Goal: Navigation & Orientation: Find specific page/section

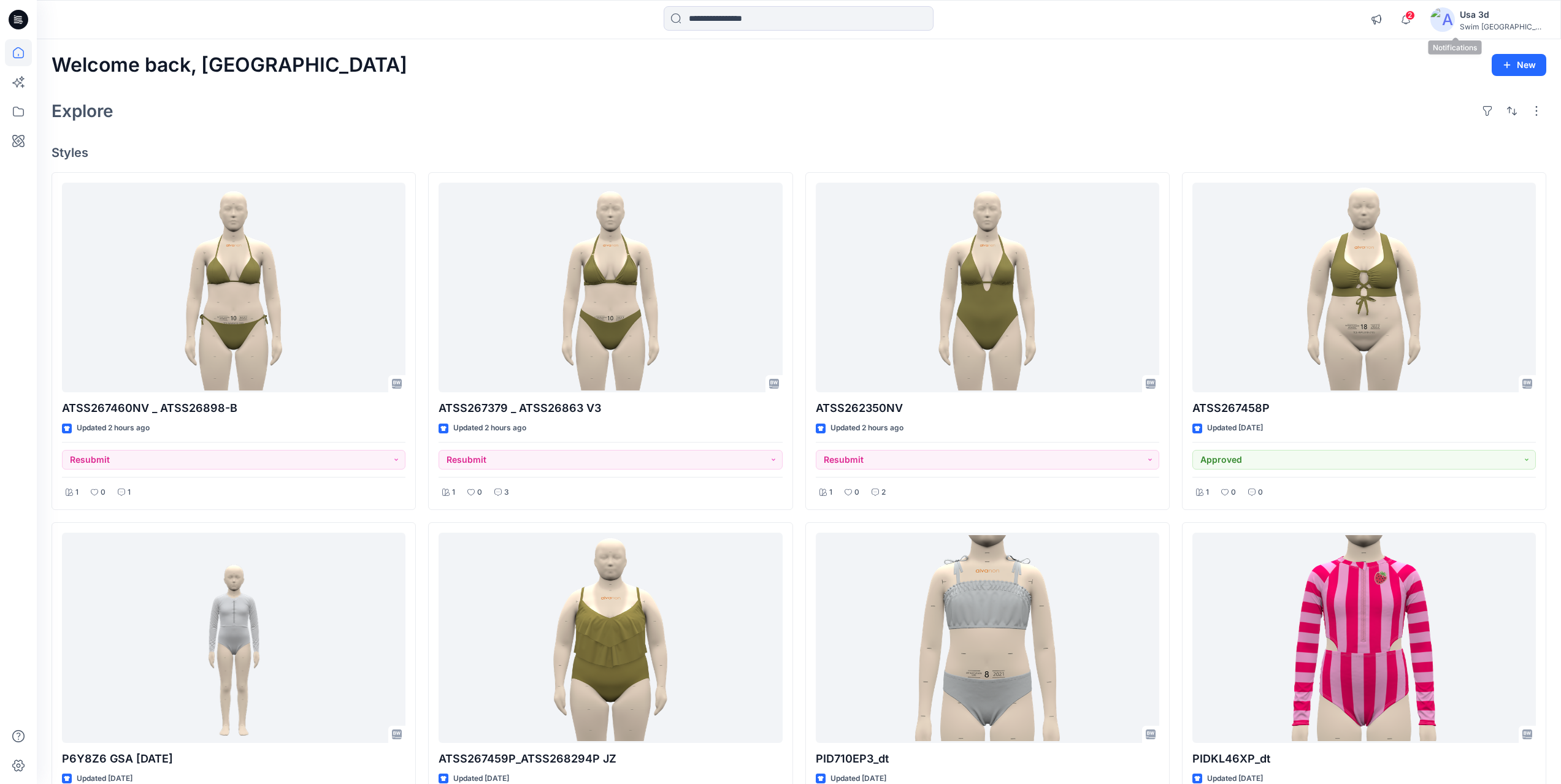
click at [1417, 23] on icon "button" at bounding box center [1406, 20] width 23 height 25
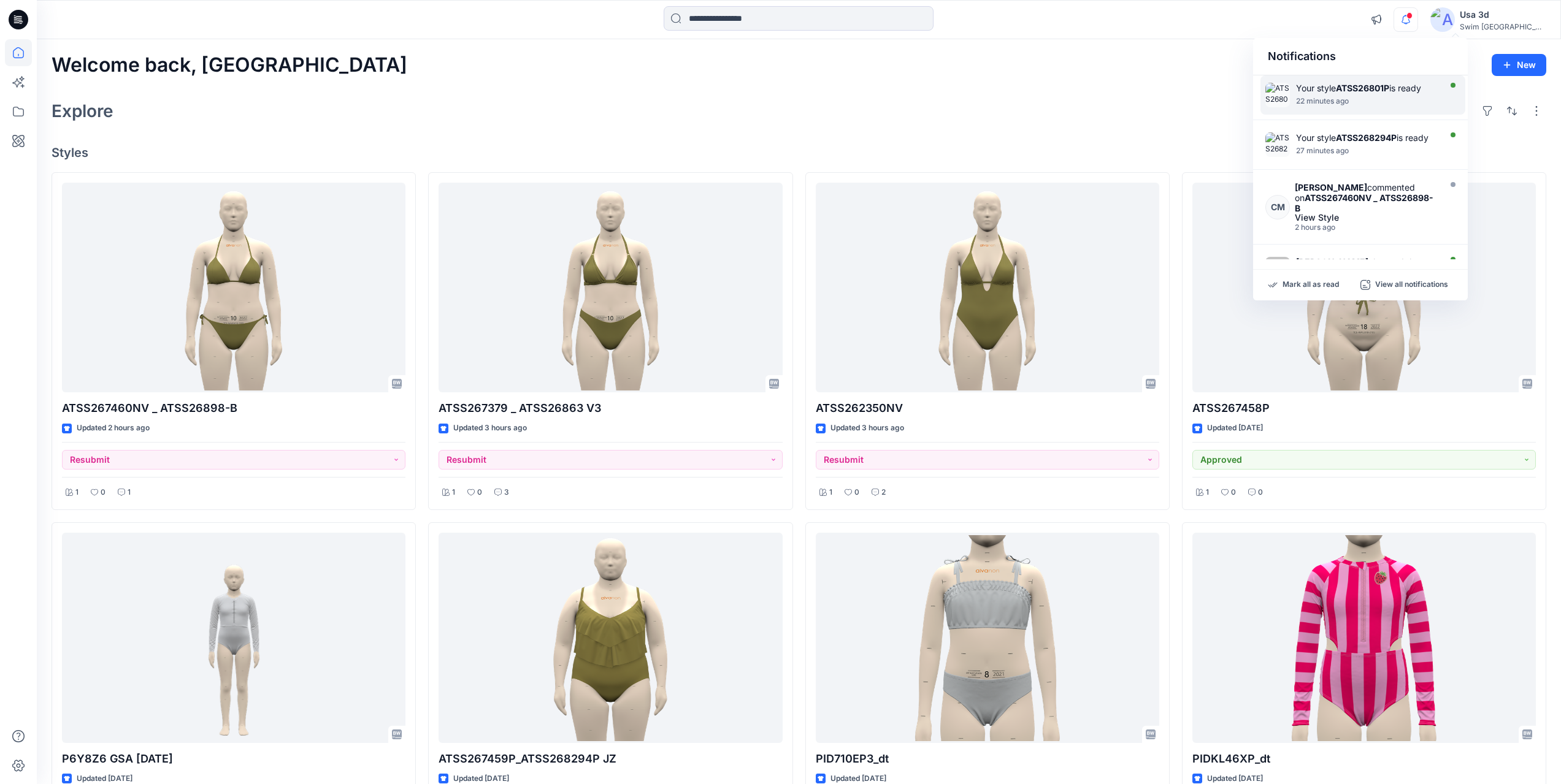
click at [1375, 100] on div "22 minutes ago" at bounding box center [1366, 101] width 141 height 8
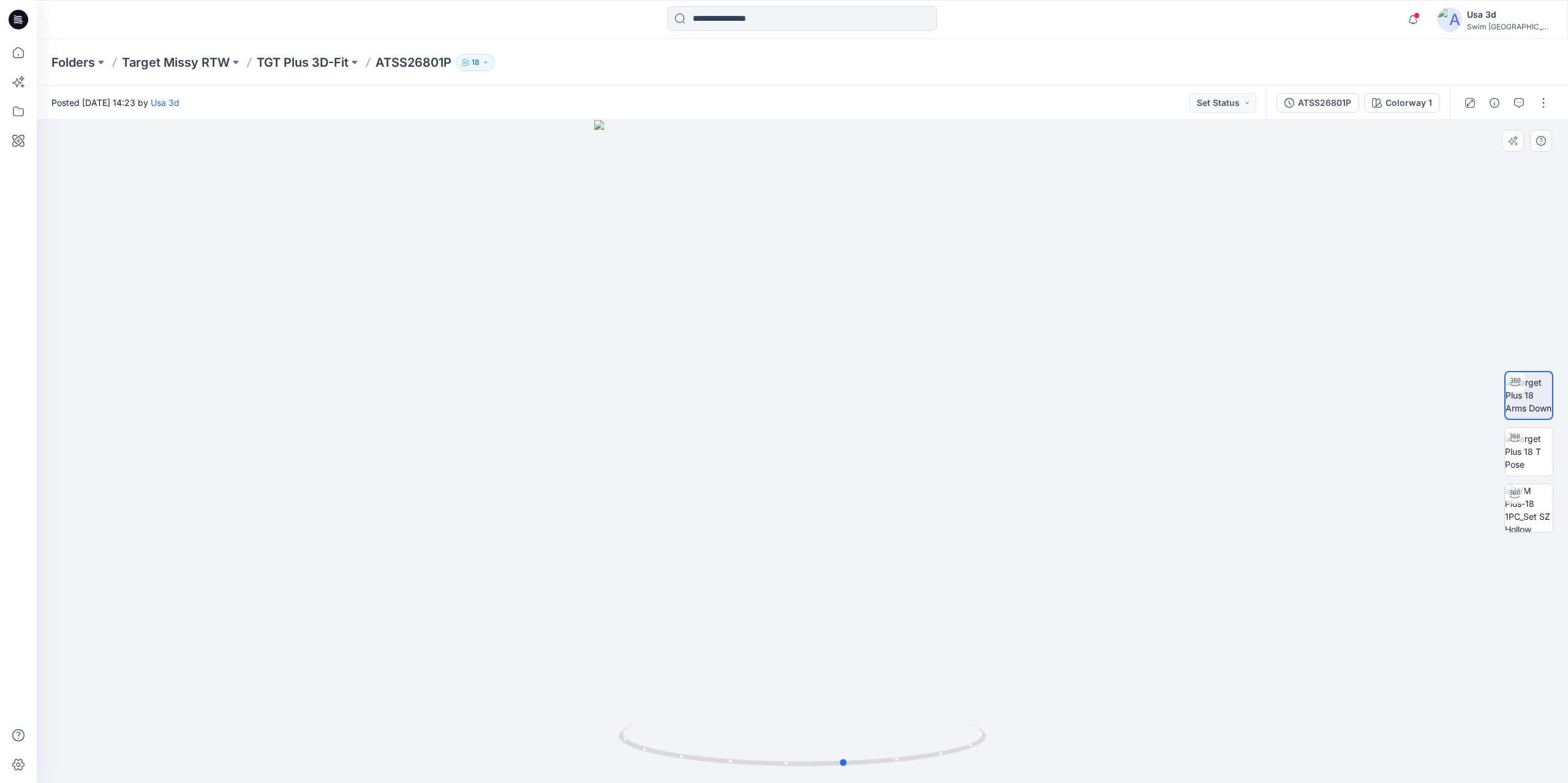
drag, startPoint x: 832, startPoint y: 447, endPoint x: 875, endPoint y: 447, distance: 43.0
click at [875, 447] on div at bounding box center [803, 452] width 1532 height 663
click at [343, 66] on p "TGT Plus 3D-Fit" at bounding box center [303, 62] width 92 height 17
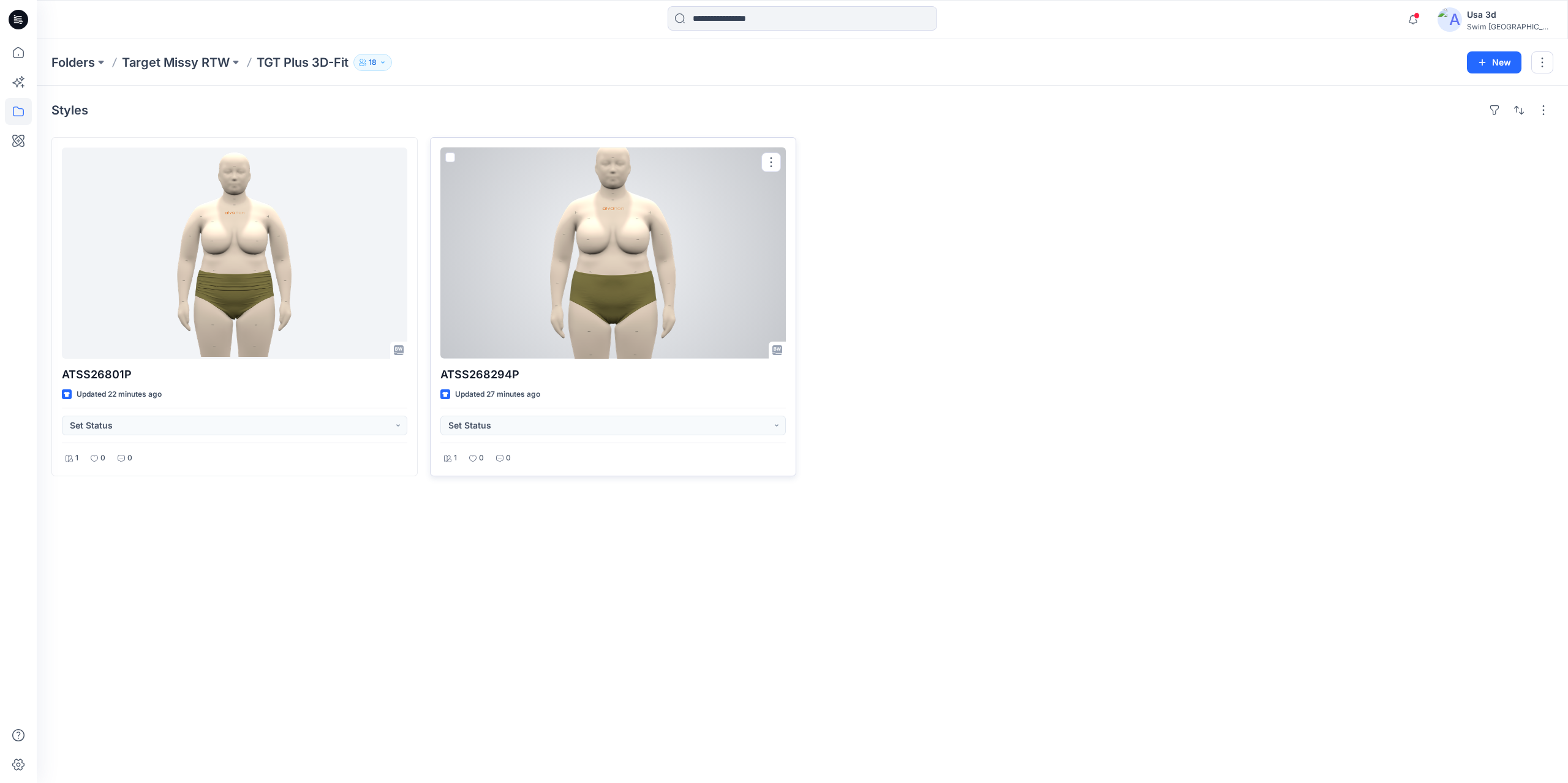
click at [608, 275] on div at bounding box center [613, 253] width 345 height 211
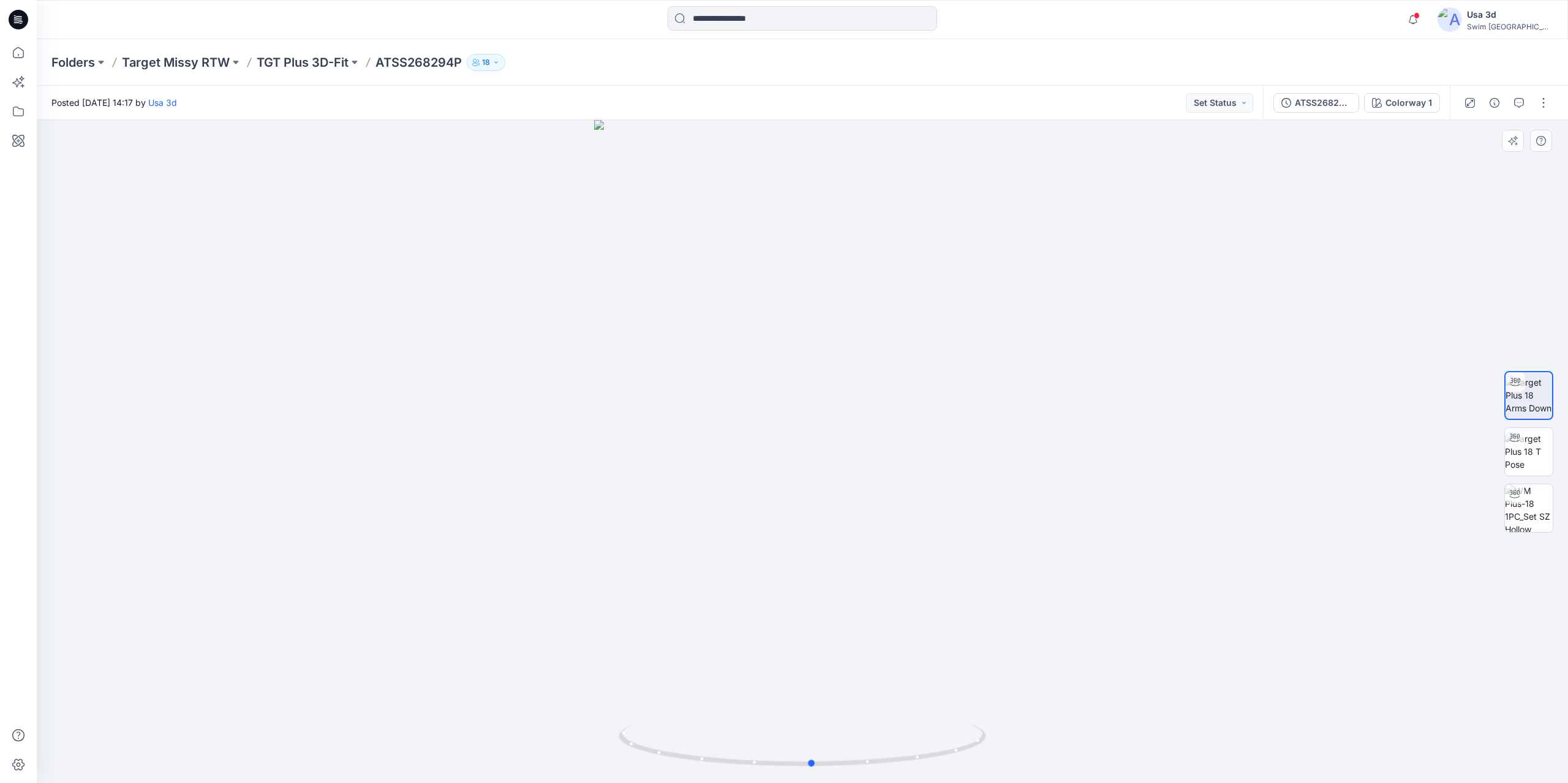
drag, startPoint x: 878, startPoint y: 474, endPoint x: 888, endPoint y: 471, distance: 10.4
click at [888, 471] on div at bounding box center [803, 452] width 1532 height 663
click at [1527, 454] on img at bounding box center [1529, 452] width 48 height 38
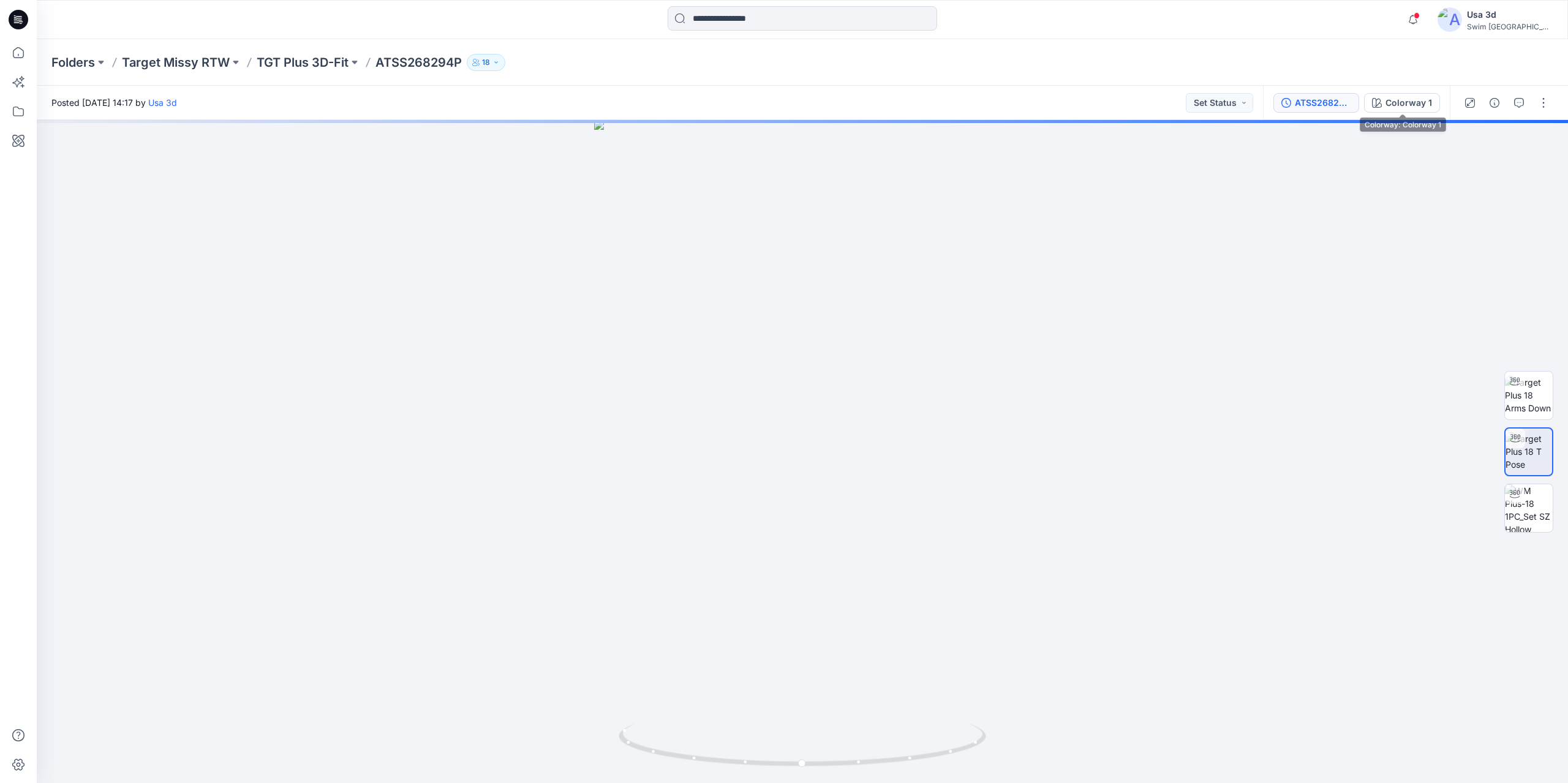
click at [1335, 96] on div "ATSS268294P" at bounding box center [1323, 103] width 56 height 14
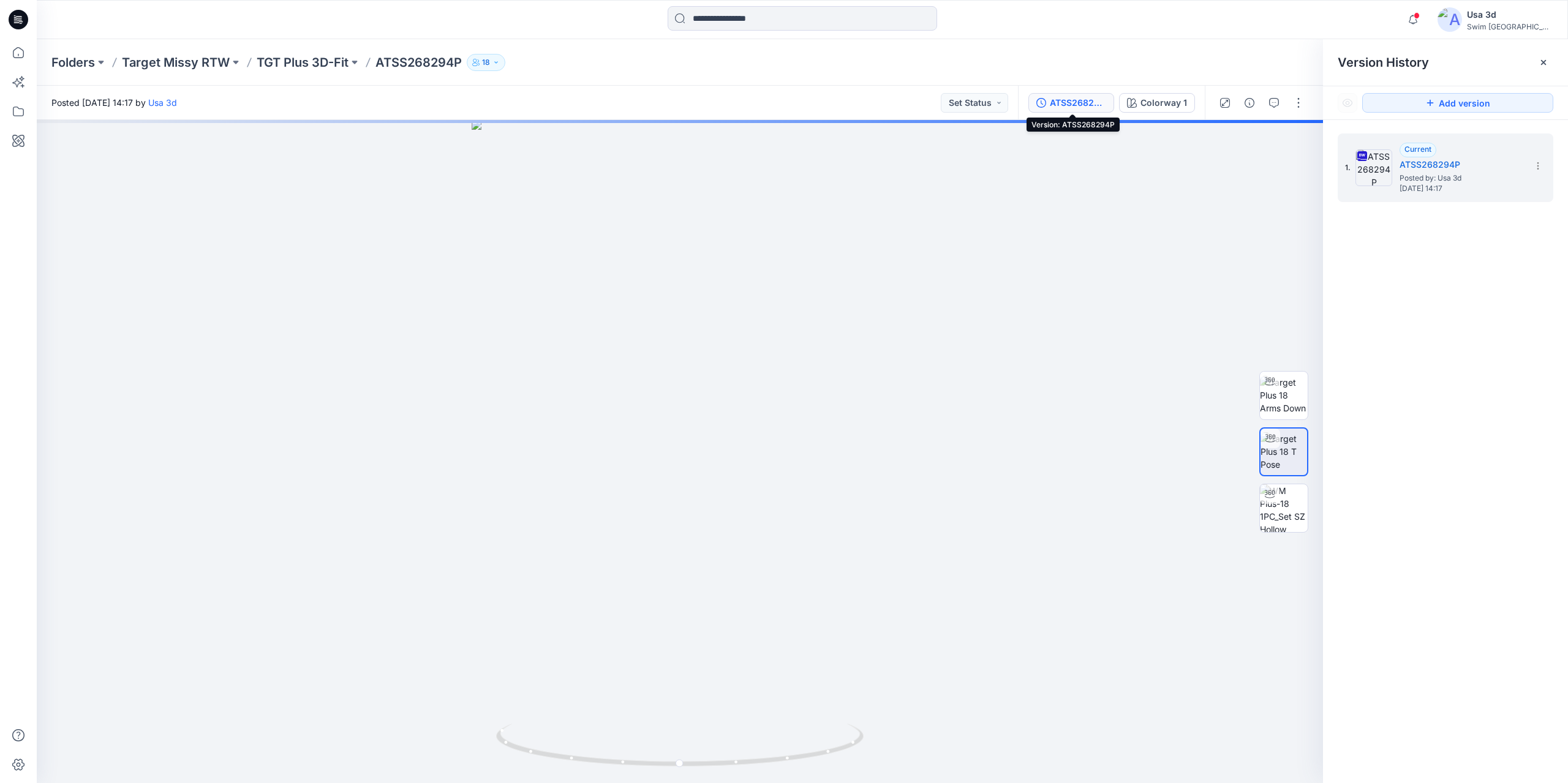
click at [1084, 101] on div "ATSS268294P" at bounding box center [1078, 103] width 56 height 14
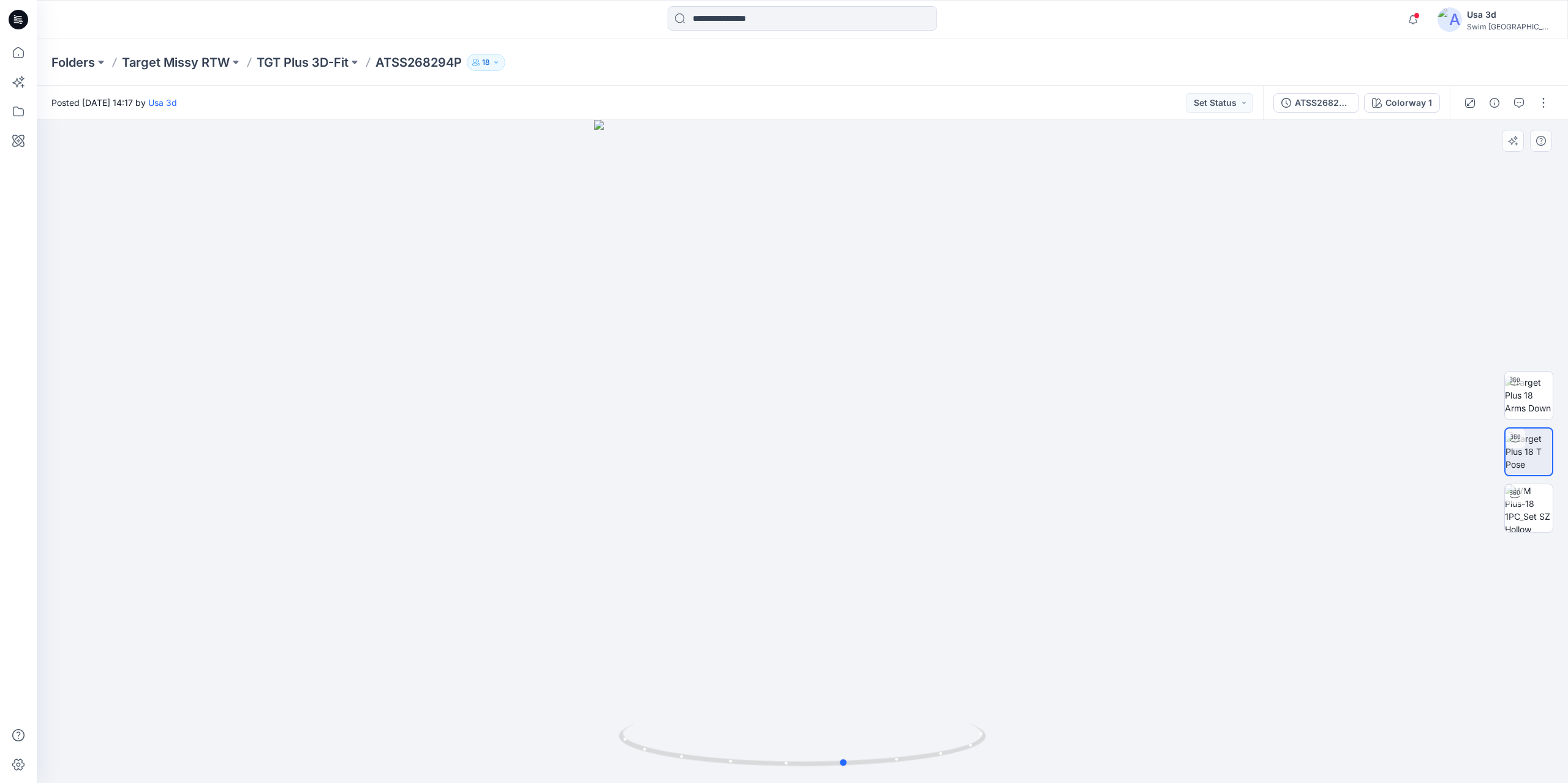
drag, startPoint x: 833, startPoint y: 602, endPoint x: 876, endPoint y: 593, distance: 43.9
click at [876, 593] on div at bounding box center [803, 452] width 1532 height 663
click at [1333, 99] on div "ATSS268294P" at bounding box center [1323, 103] width 56 height 14
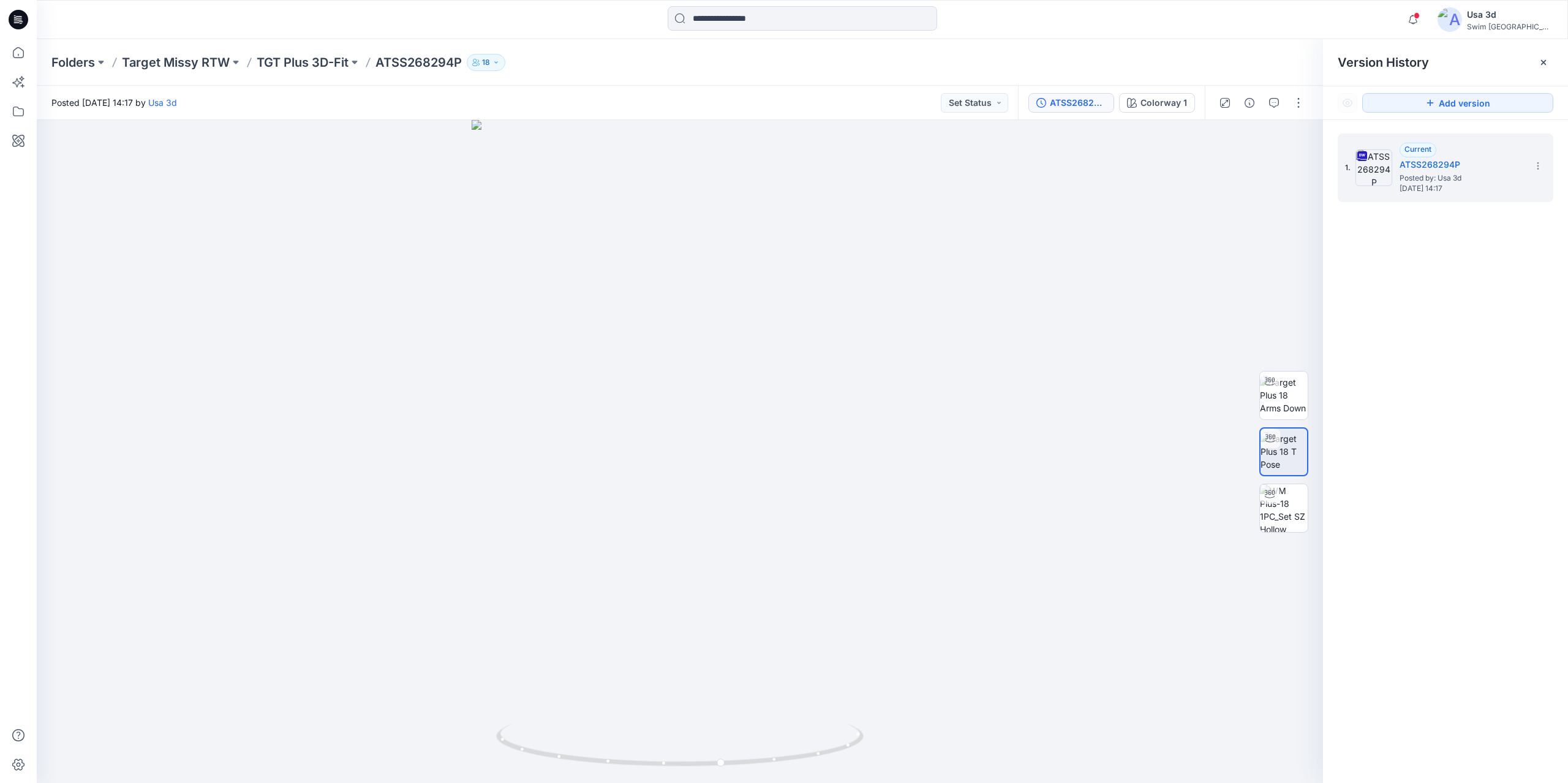
click at [7, 11] on div at bounding box center [18, 19] width 39 height 39
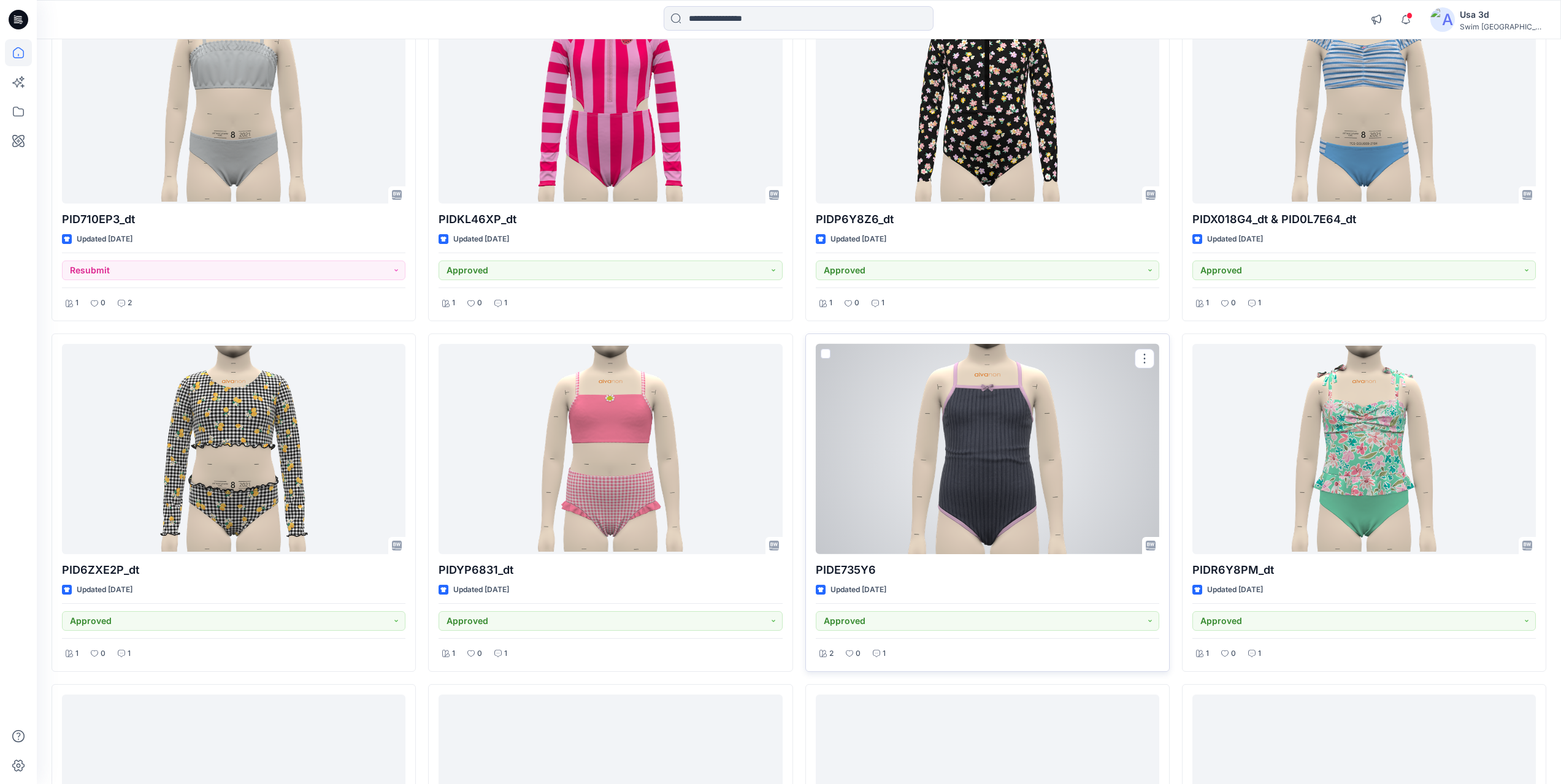
scroll to position [915, 0]
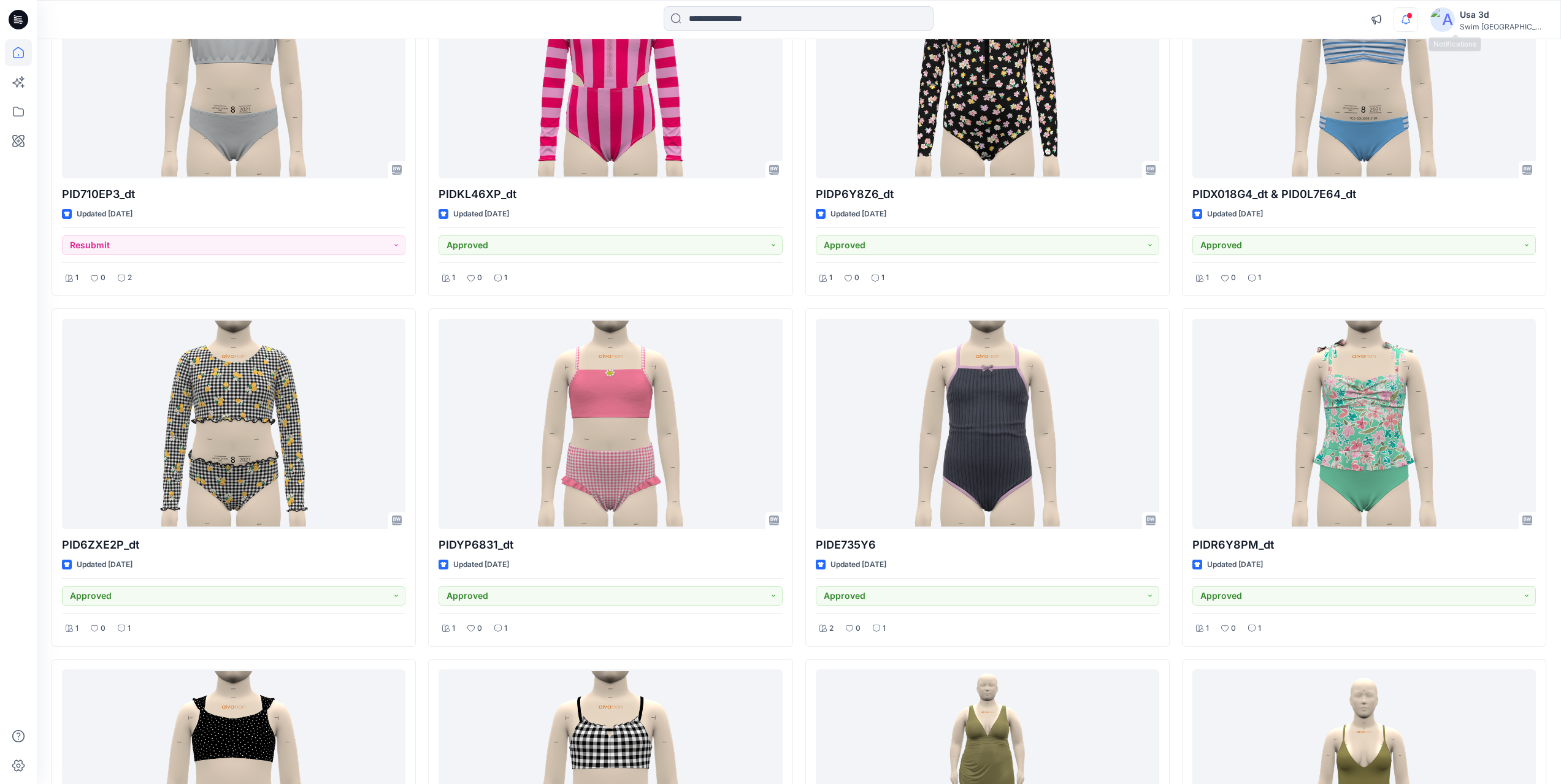
click at [1417, 21] on icon "button" at bounding box center [1406, 20] width 23 height 25
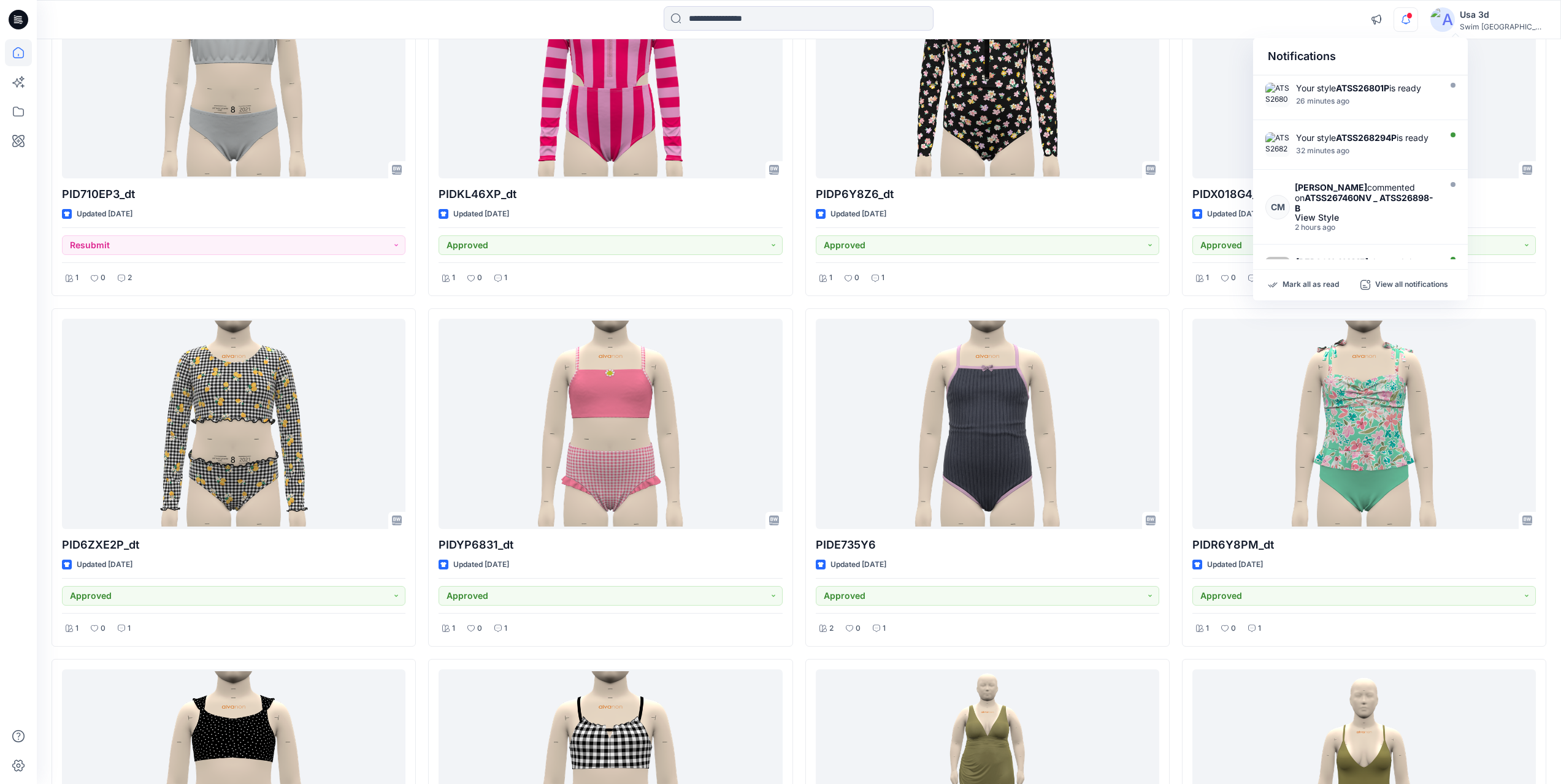
click at [1417, 21] on icon "button" at bounding box center [1406, 20] width 23 height 25
